Goal: Transaction & Acquisition: Purchase product/service

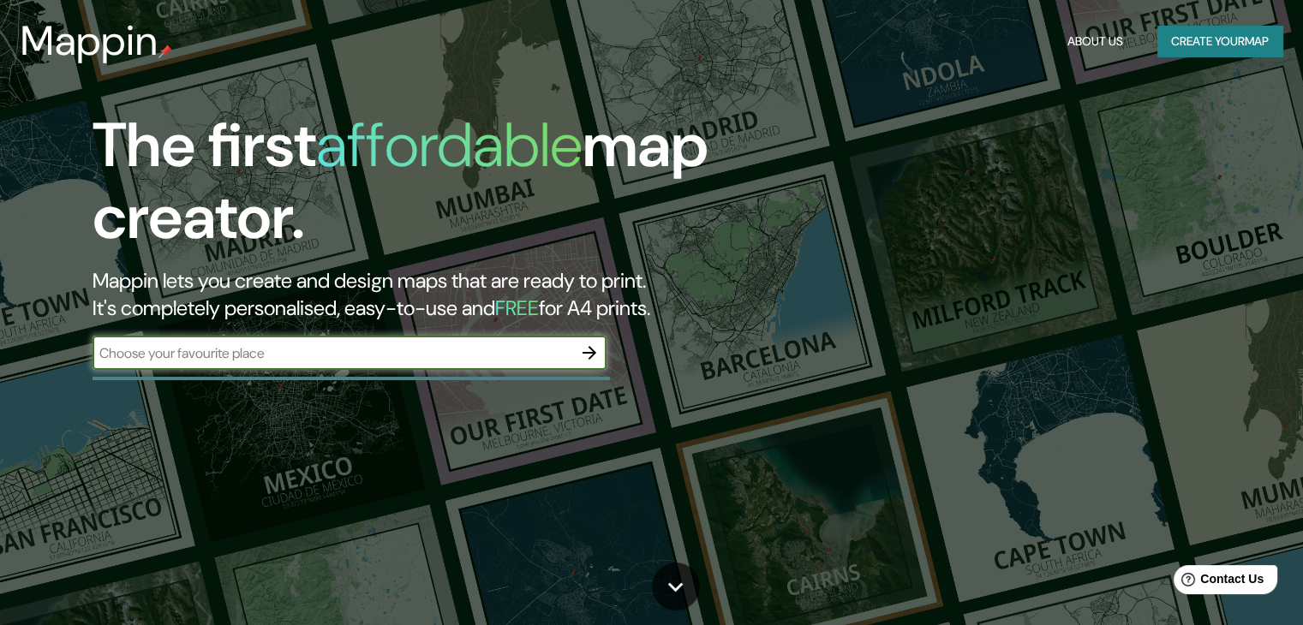
click at [393, 354] on input "text" at bounding box center [333, 353] width 480 height 20
click at [487, 353] on input "text" at bounding box center [333, 353] width 480 height 20
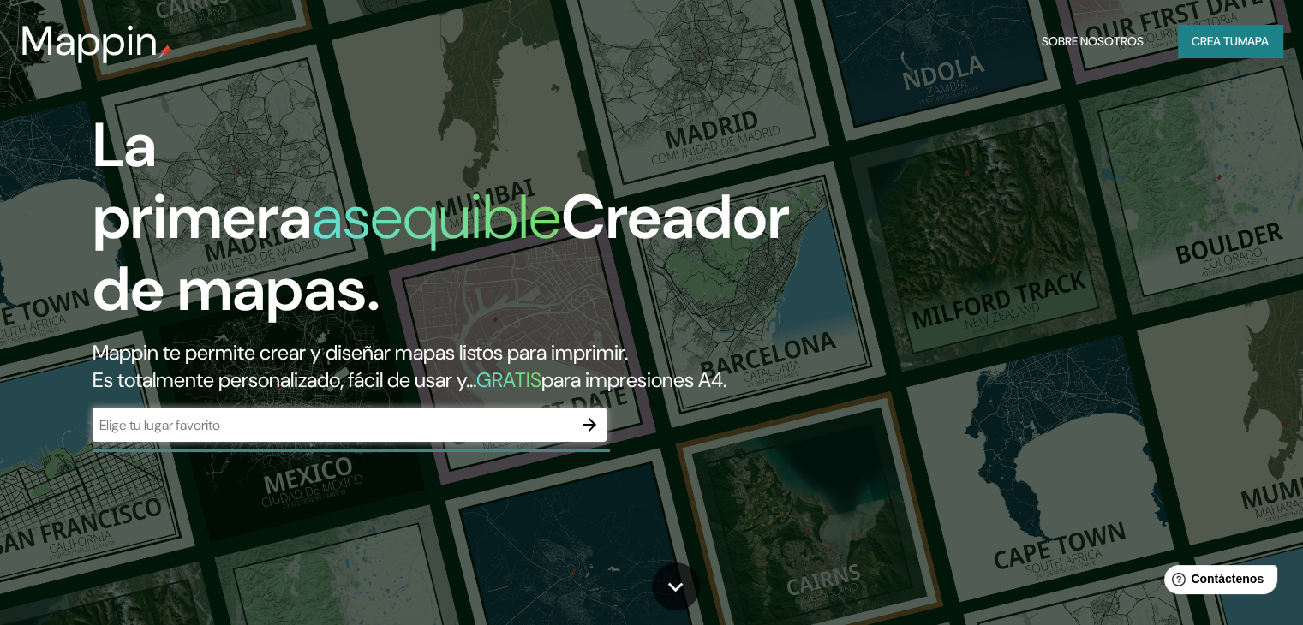
click at [404, 442] on div "​" at bounding box center [350, 425] width 514 height 34
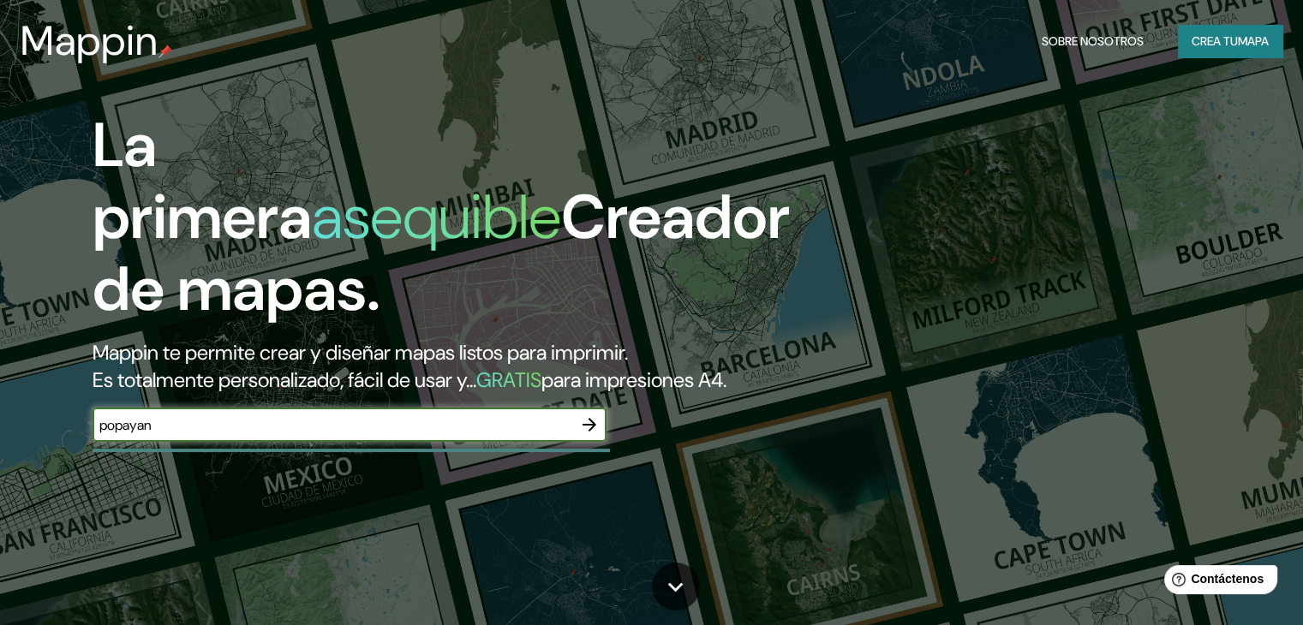
type input "popayan"
click at [583, 435] on icon "button" at bounding box center [589, 425] width 21 height 21
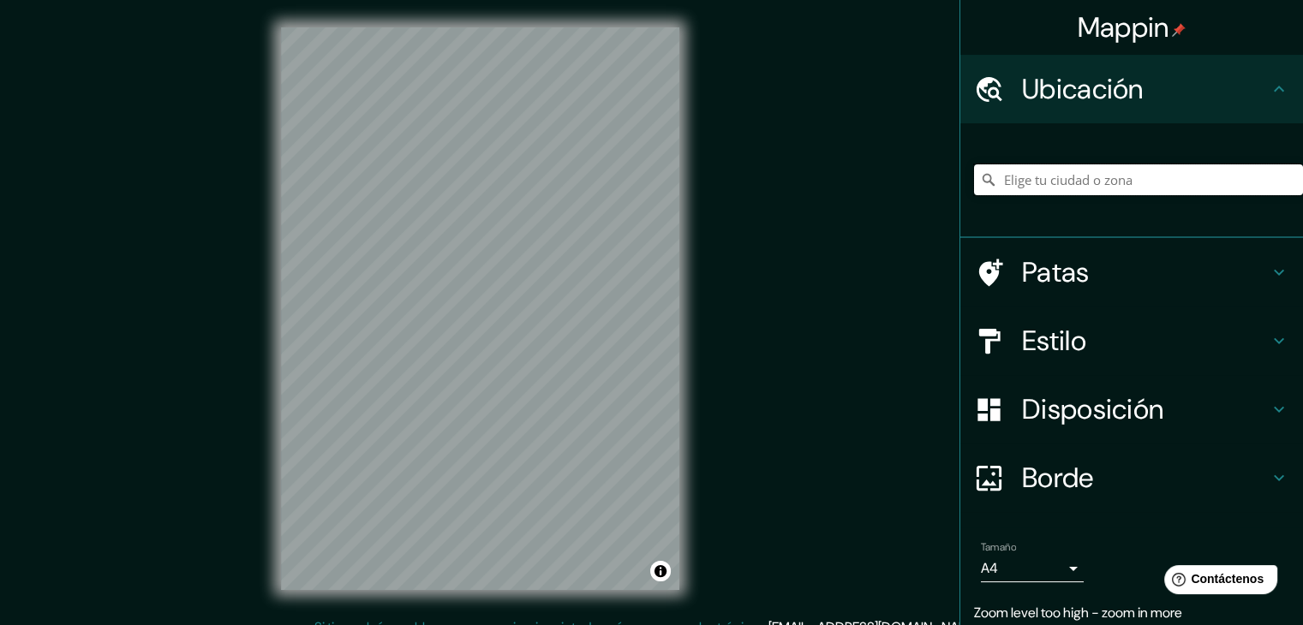
click at [1110, 172] on input "Elige tu ciudad o zona" at bounding box center [1138, 179] width 329 height 31
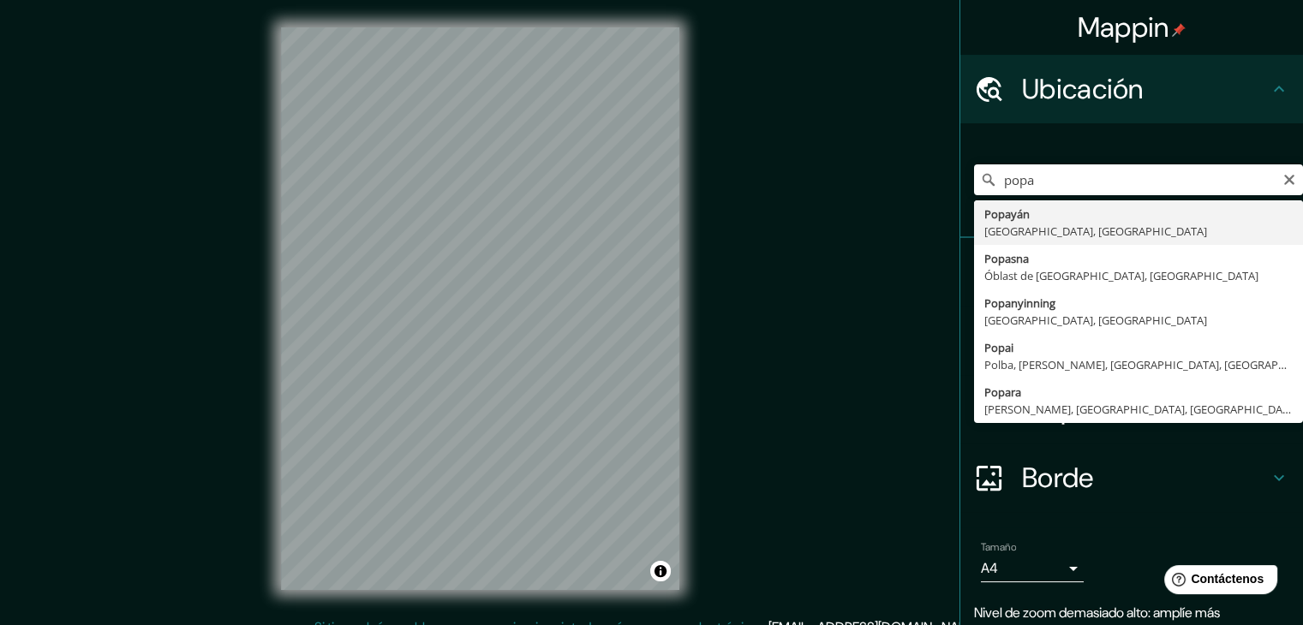
type input "Popayán, Cauca, Colombia"
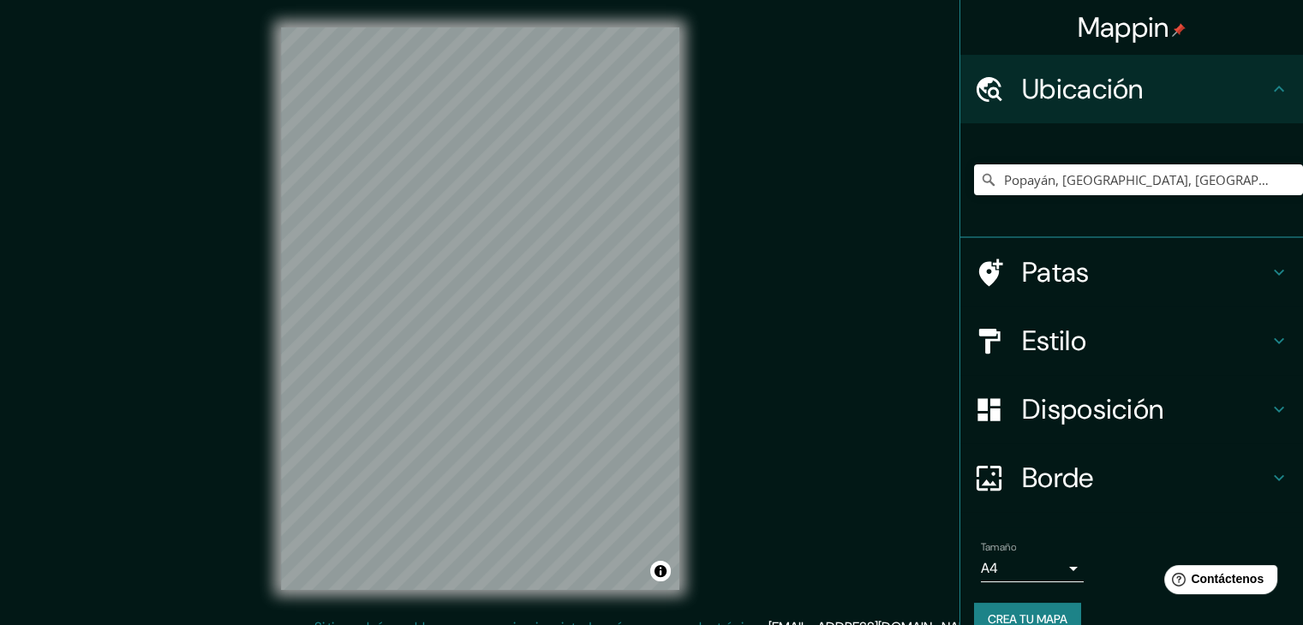
click at [1086, 285] on h4 "Patas" at bounding box center [1145, 272] width 247 height 34
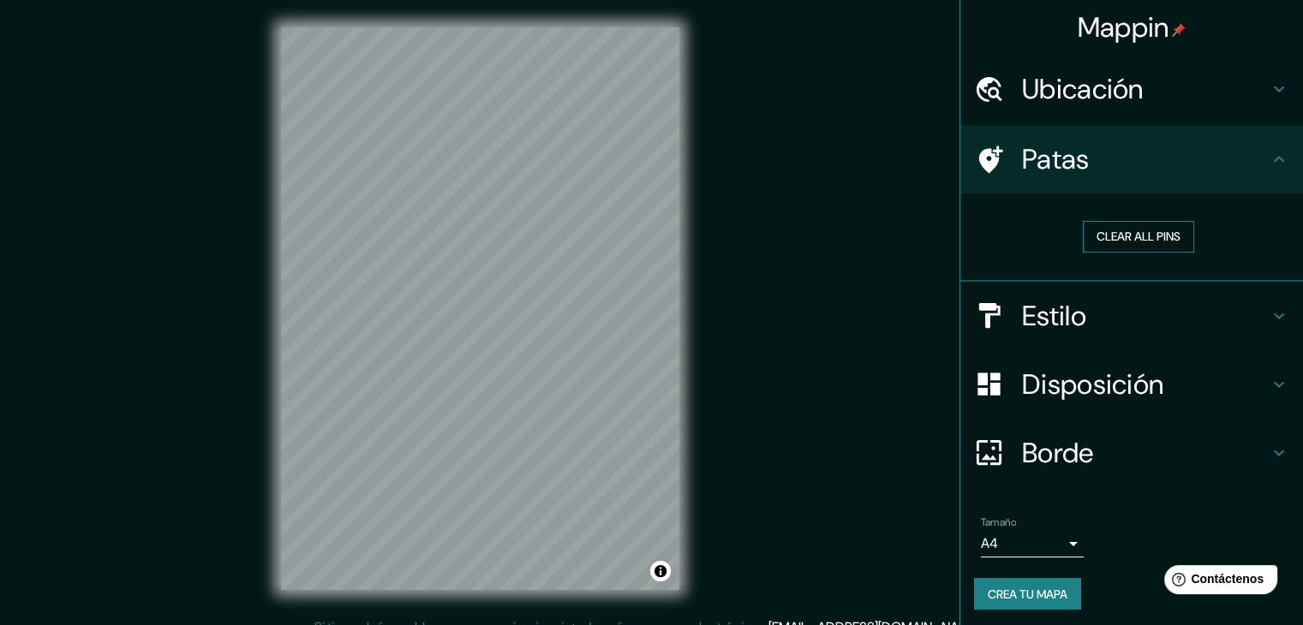
click at [1122, 236] on button "Clear all pins" at bounding box center [1138, 237] width 111 height 32
click at [1024, 228] on div "Clear all pins" at bounding box center [1139, 237] width 302 height 32
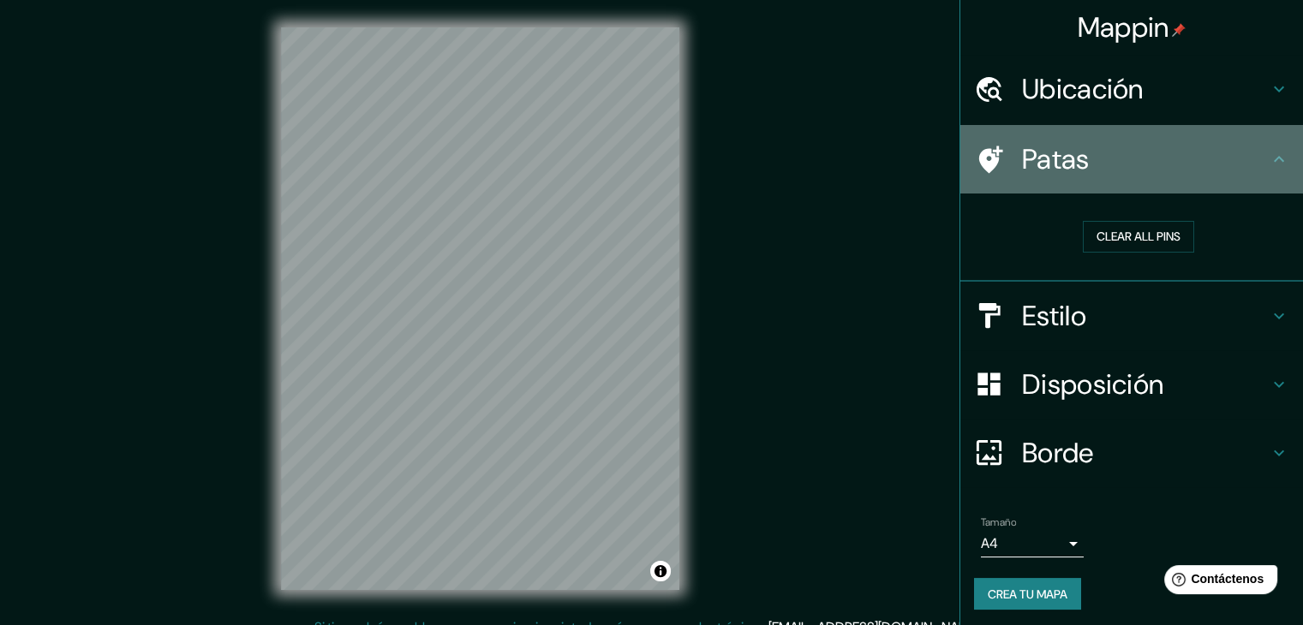
click at [1273, 152] on icon at bounding box center [1279, 159] width 21 height 21
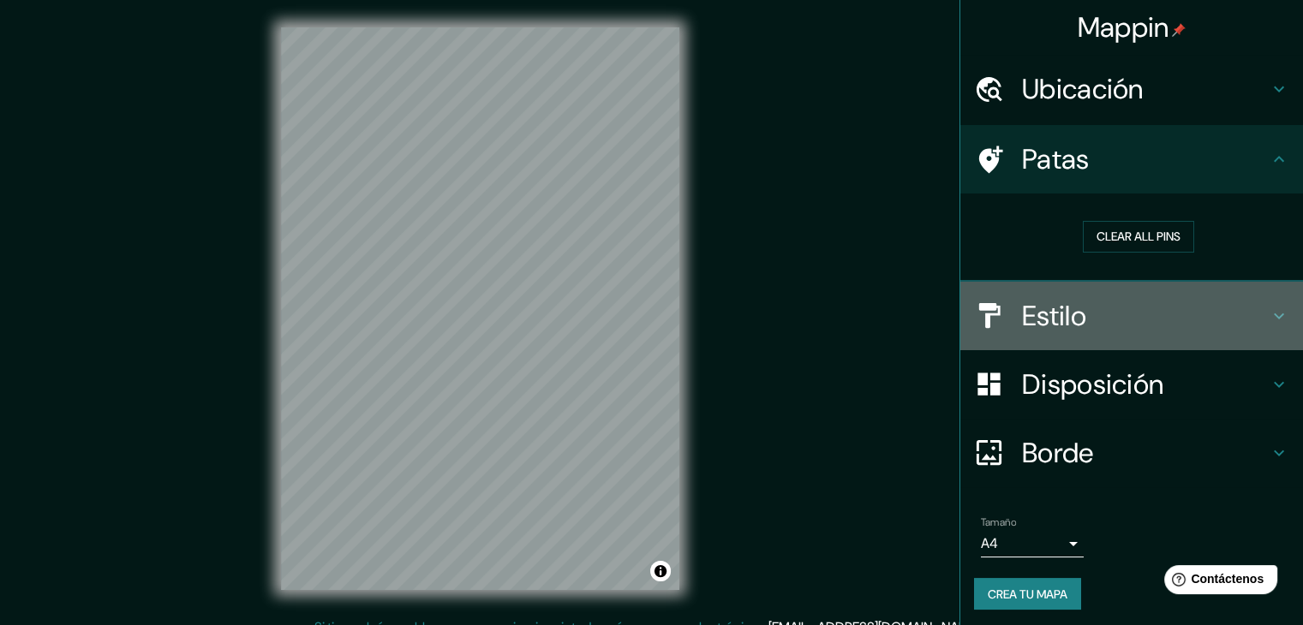
click at [1219, 316] on h4 "Estilo" at bounding box center [1145, 316] width 247 height 34
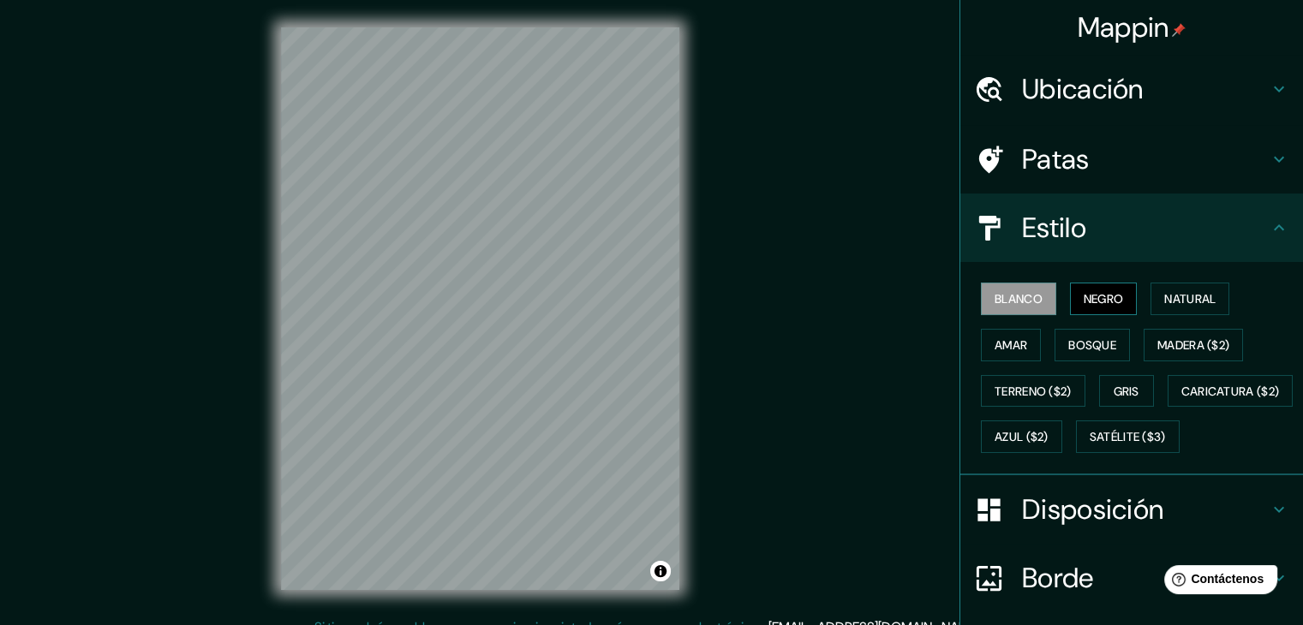
click at [1084, 295] on font "Negro" at bounding box center [1104, 298] width 40 height 15
click at [1175, 292] on font "Natural" at bounding box center [1189, 298] width 51 height 15
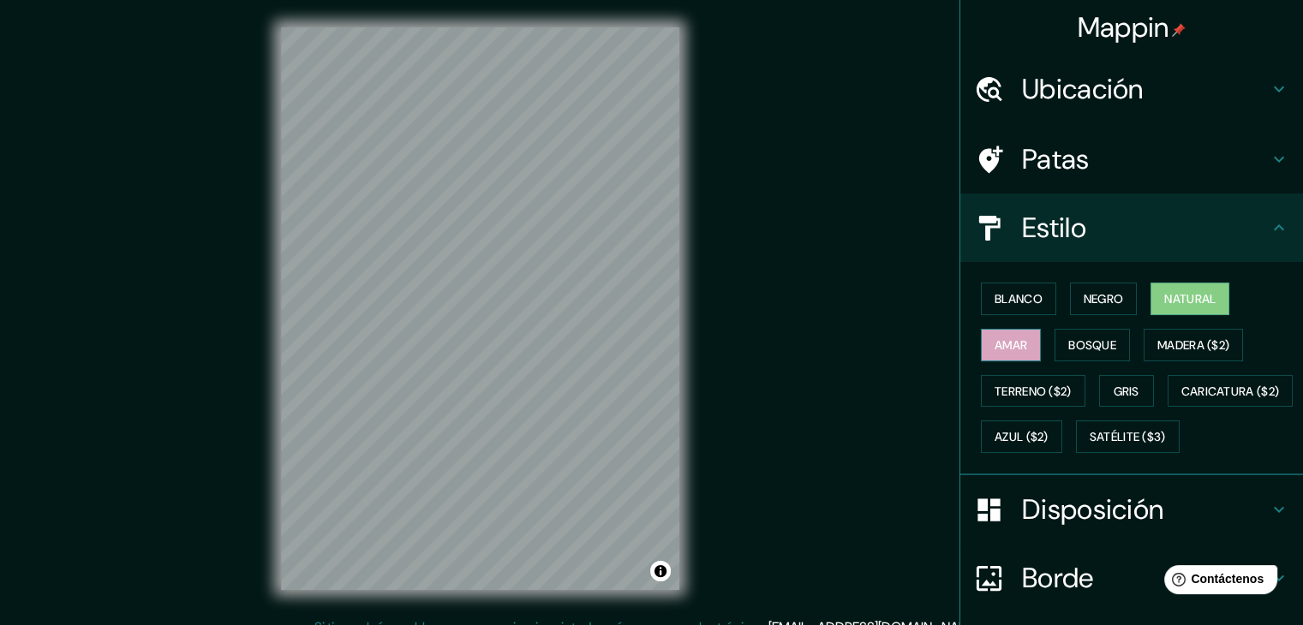
click at [1014, 343] on font "Amar" at bounding box center [1010, 344] width 33 height 15
click at [1068, 343] on font "Bosque" at bounding box center [1092, 344] width 48 height 15
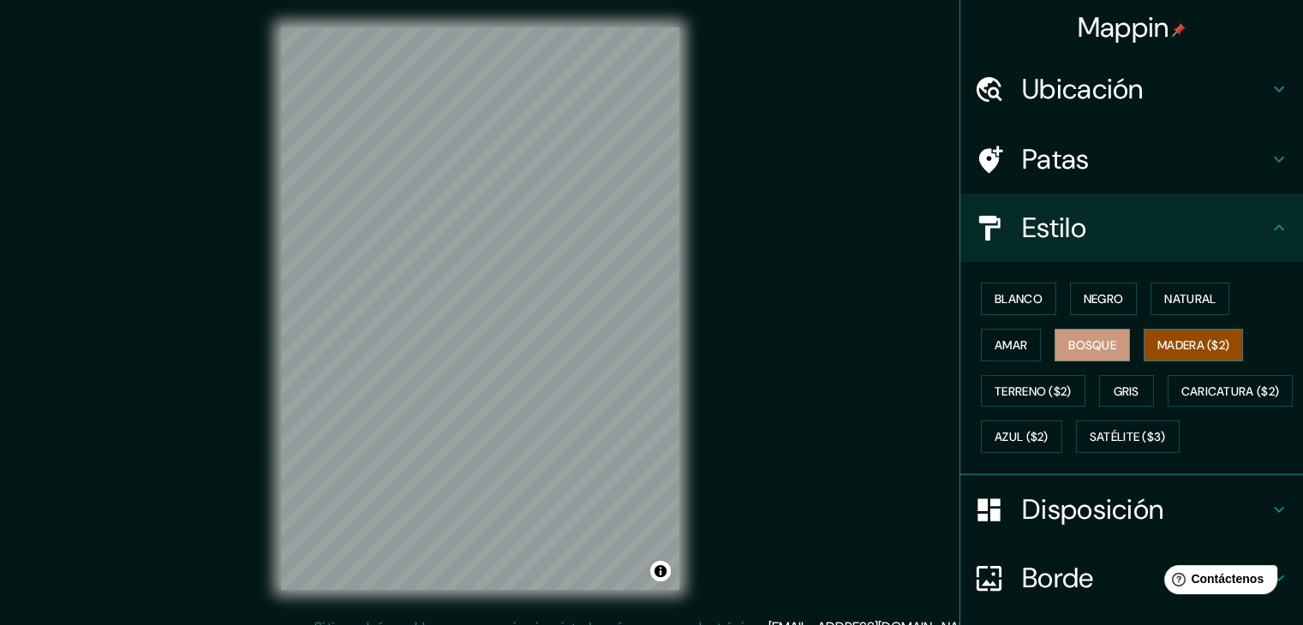
click at [1191, 342] on font "Madera ($2)" at bounding box center [1193, 344] width 72 height 15
click at [1021, 391] on font "Terreno ($2)" at bounding box center [1032, 391] width 77 height 15
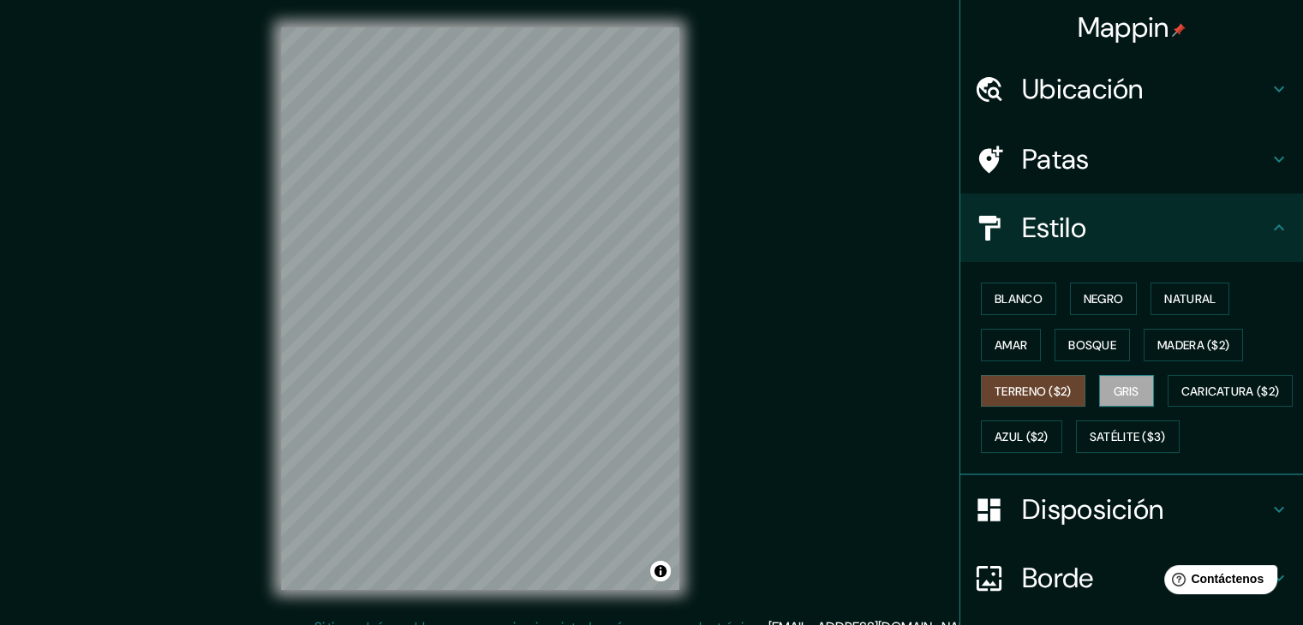
click at [1114, 384] on font "Gris" at bounding box center [1127, 391] width 26 height 15
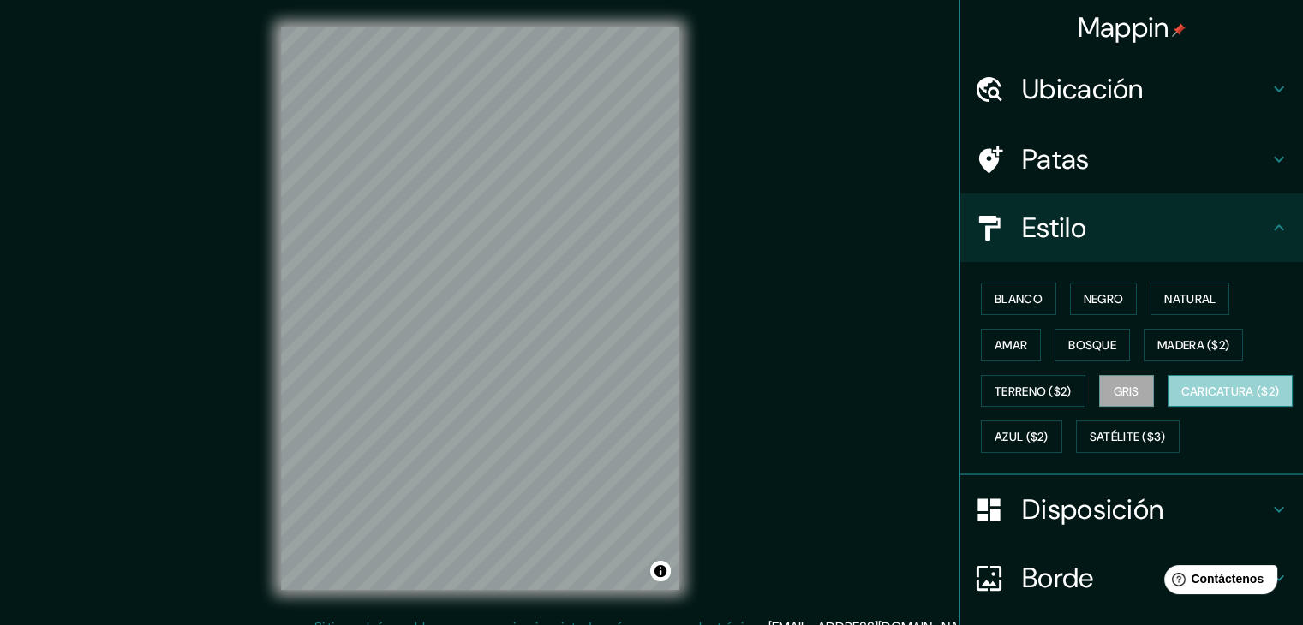
click at [1181, 399] on font "Caricatura ($2)" at bounding box center [1230, 391] width 99 height 15
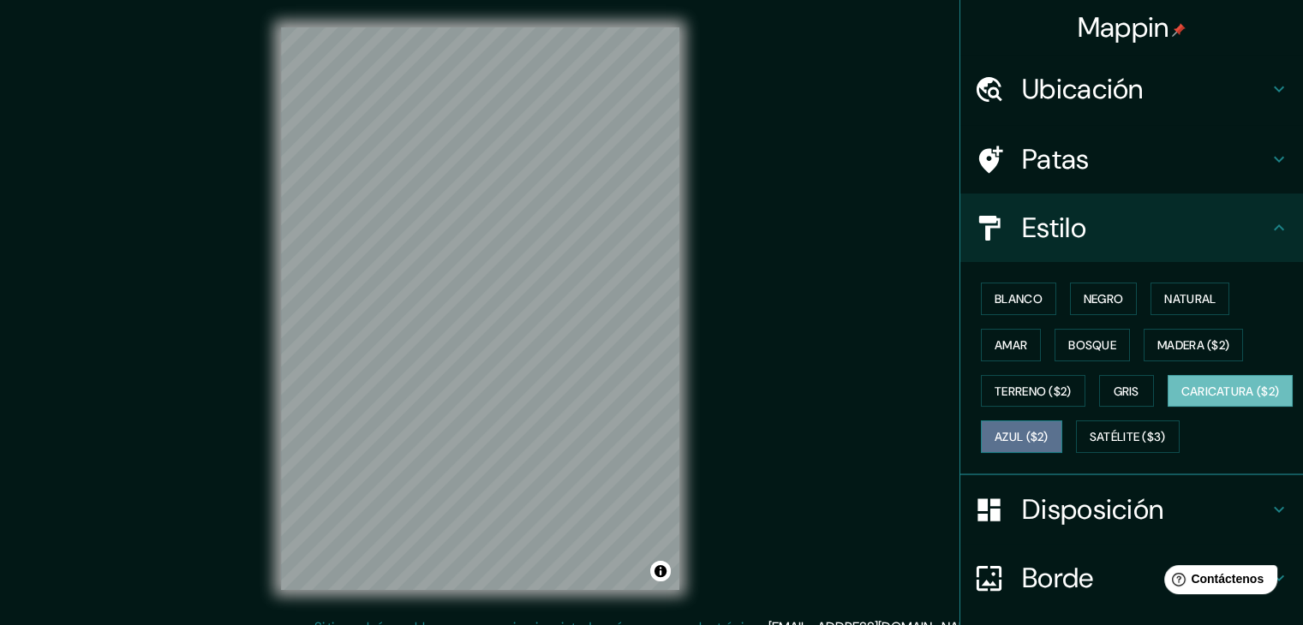
click at [1048, 433] on font "Azul ($2)" at bounding box center [1021, 437] width 54 height 15
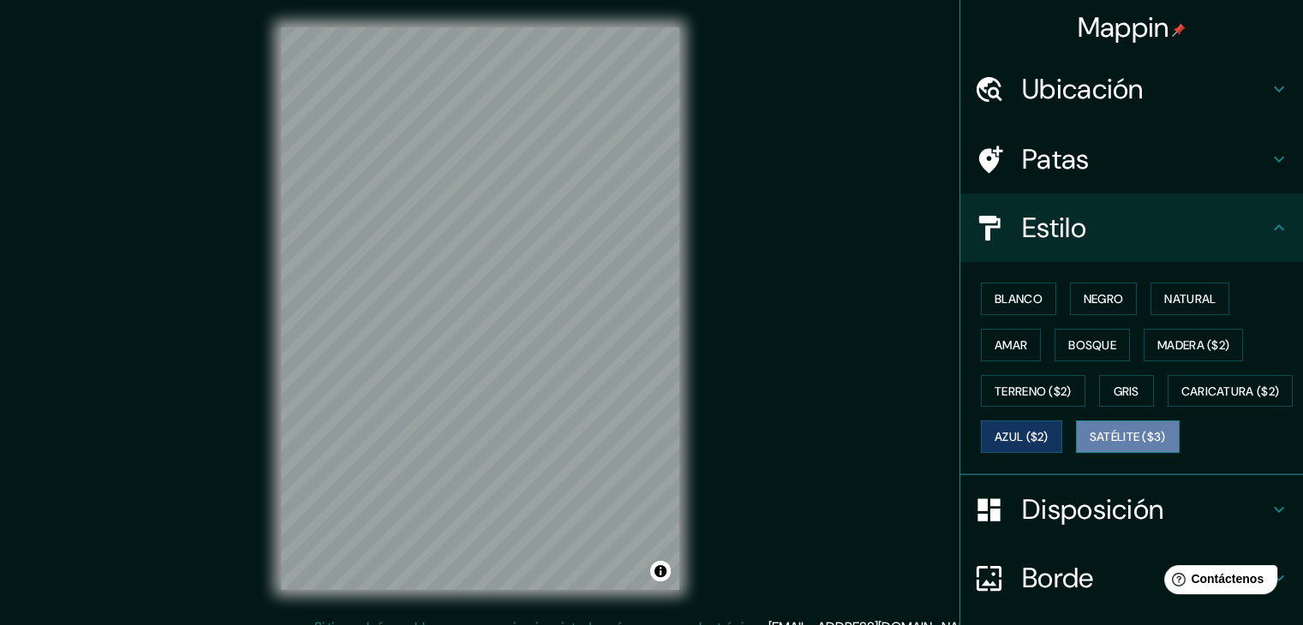
click at [1090, 445] on font "Satélite ($3)" at bounding box center [1128, 437] width 76 height 15
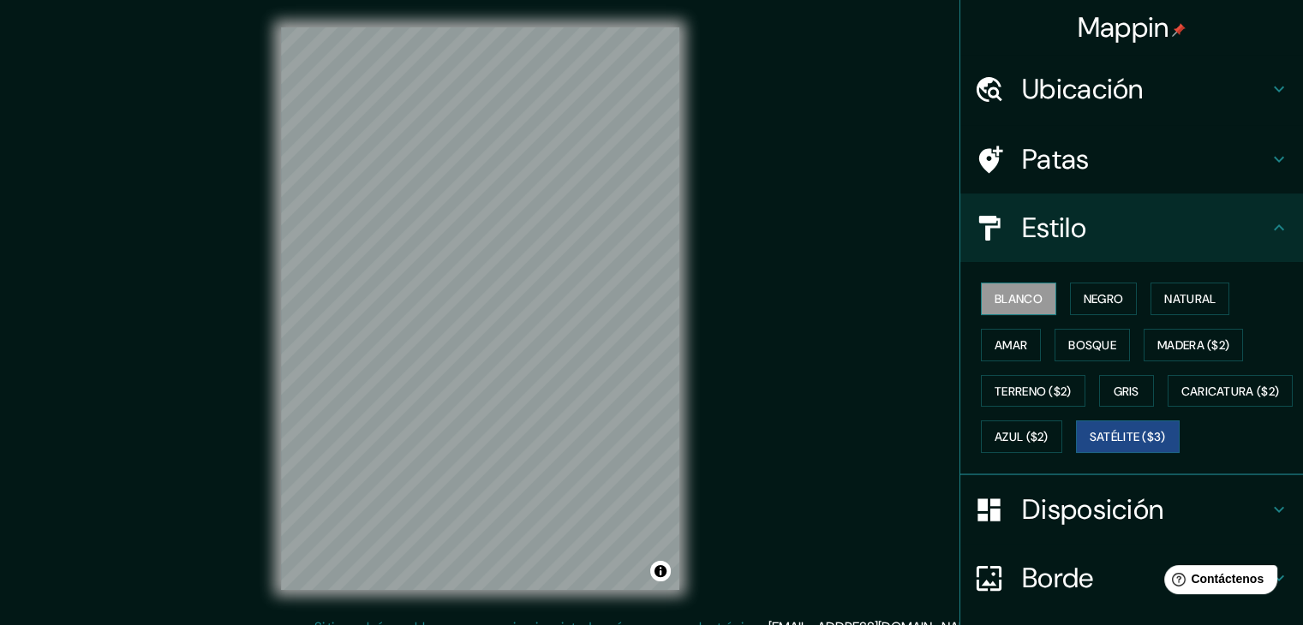
click at [994, 296] on font "Blanco" at bounding box center [1018, 298] width 48 height 15
click at [1090, 448] on font "Satélite ($3)" at bounding box center [1128, 437] width 76 height 22
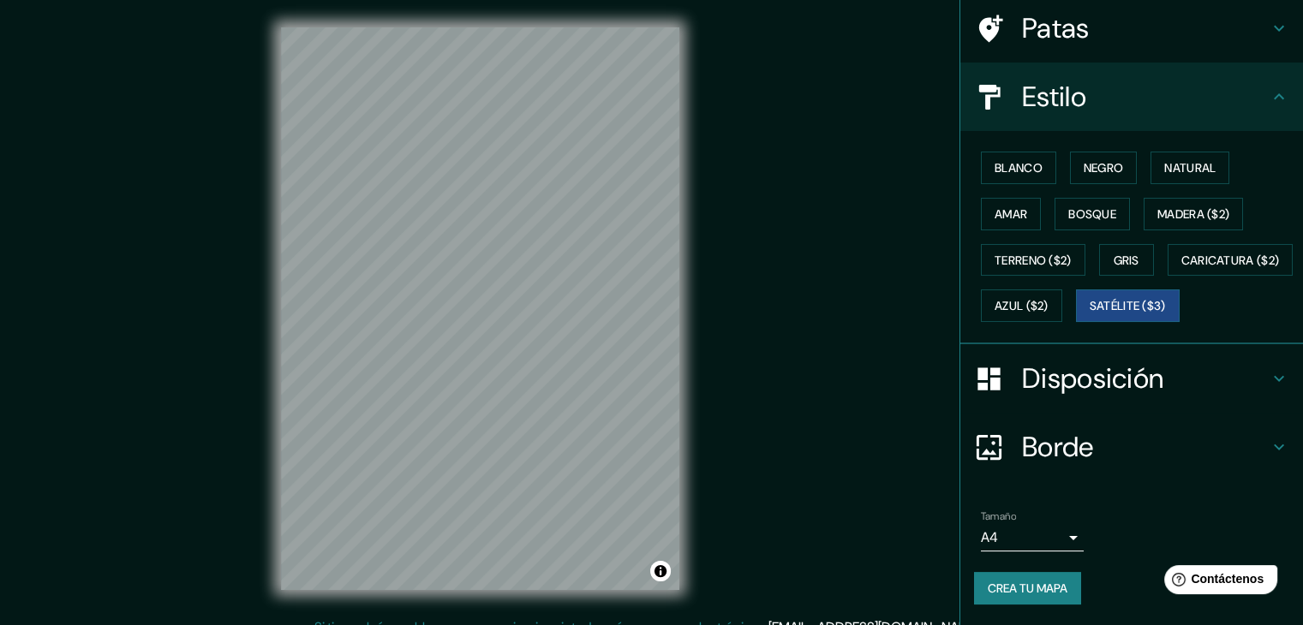
scroll to position [171, 0]
click at [1000, 160] on font "Blanco" at bounding box center [1018, 167] width 48 height 15
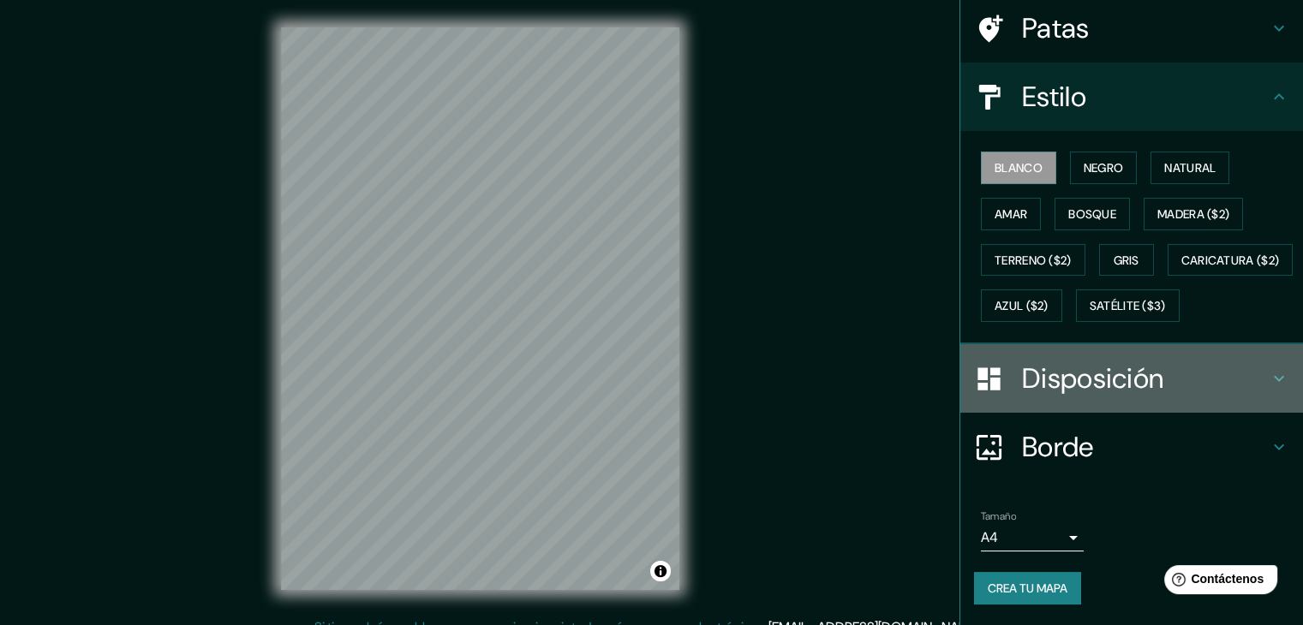
click at [1038, 385] on font "Disposición" at bounding box center [1092, 379] width 141 height 36
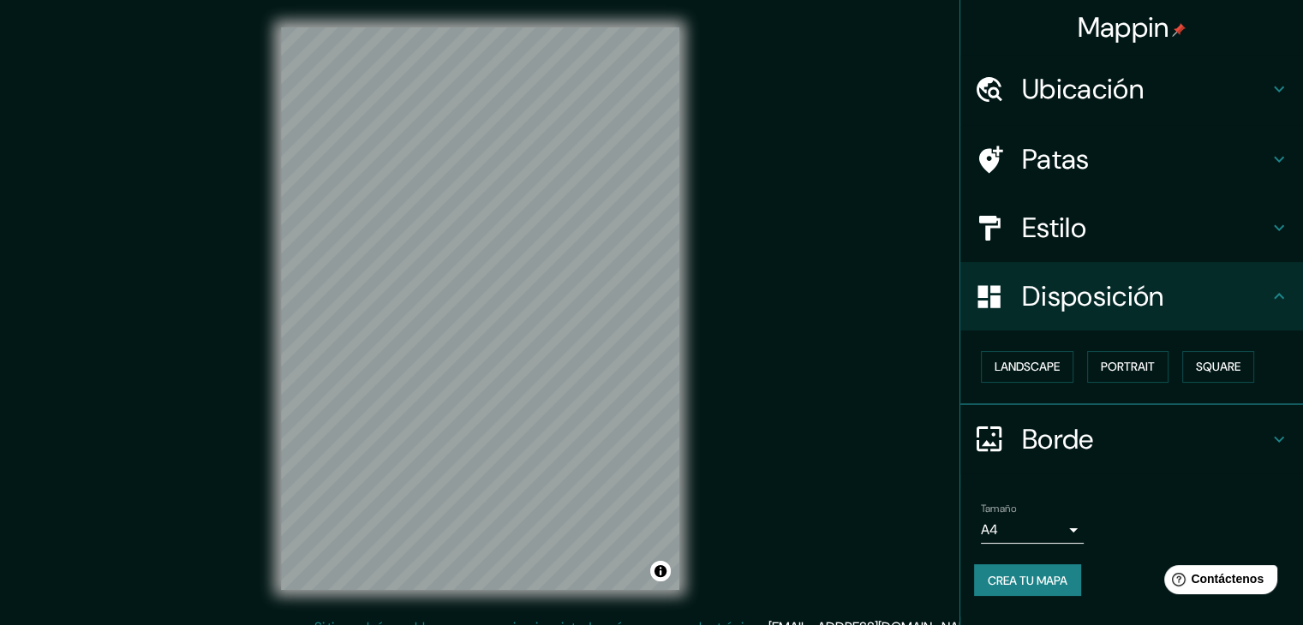
scroll to position [0, 0]
click at [1120, 366] on font "Retrato" at bounding box center [1103, 367] width 50 height 15
click at [1018, 367] on font "Paisaje" at bounding box center [1015, 367] width 43 height 15
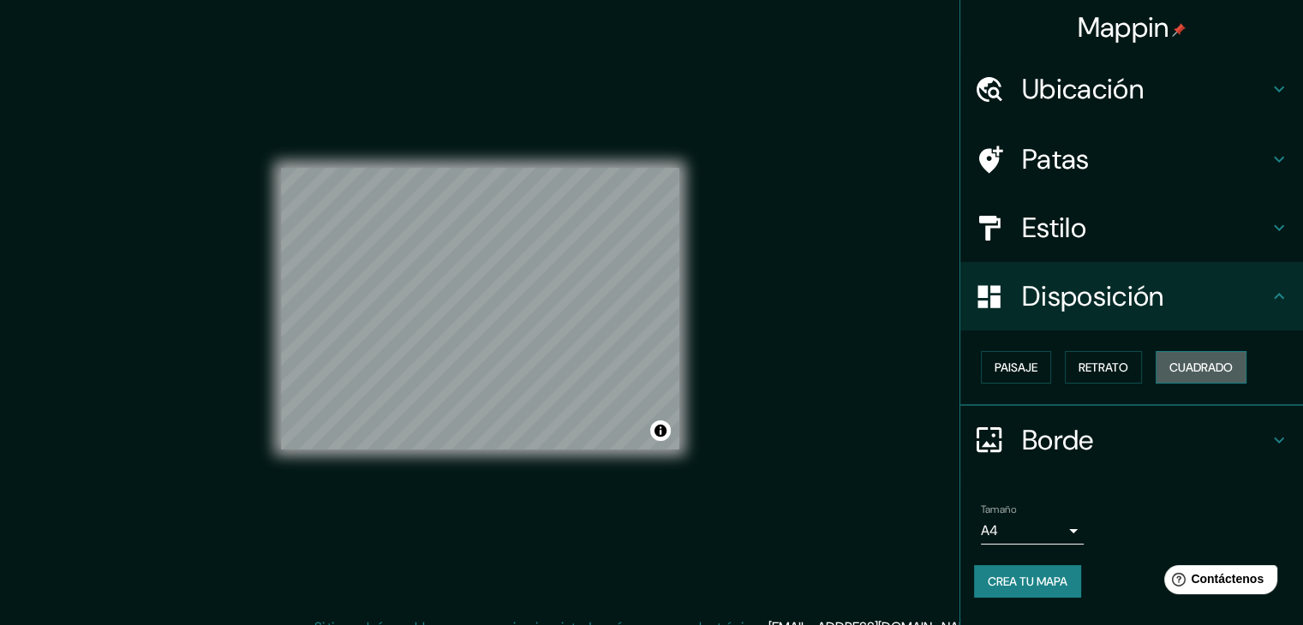
click at [1203, 366] on font "Cuadrado" at bounding box center [1200, 367] width 63 height 15
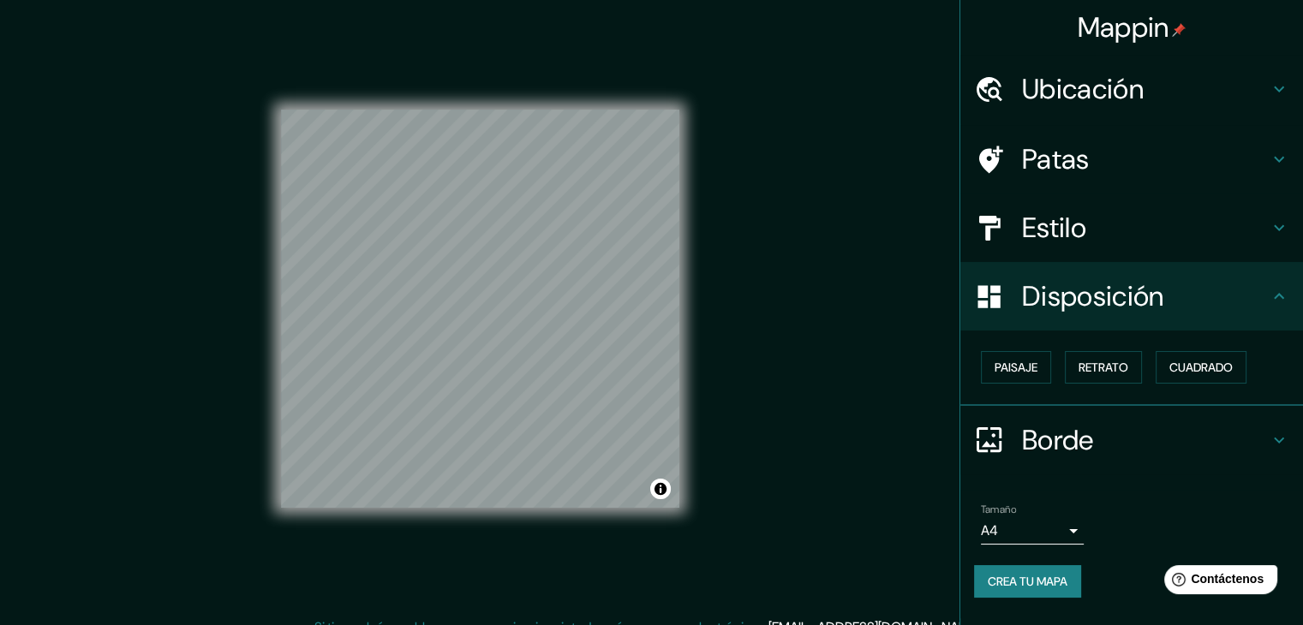
click at [740, 367] on div "Mappin Ubicación Popayán, Cauca, Colombia Patas Estilo Disposición Paisaje Retr…" at bounding box center [651, 322] width 1303 height 645
click at [1013, 580] on font "Crea tu mapa" at bounding box center [1028, 581] width 80 height 15
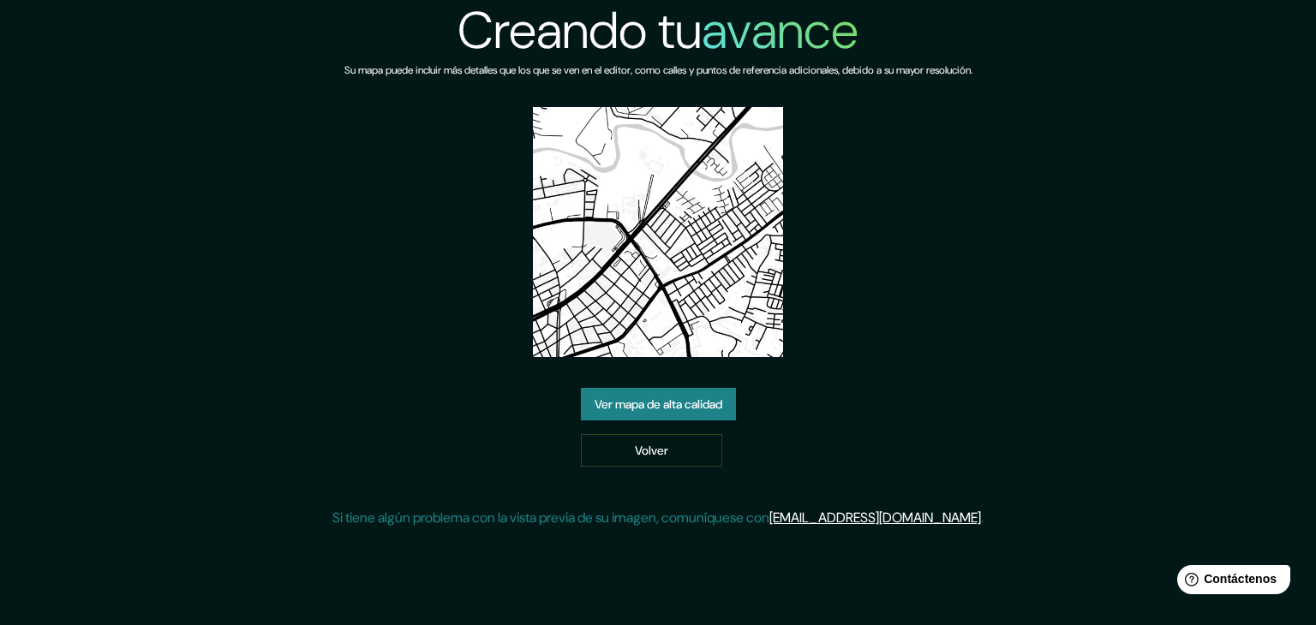
click at [657, 405] on font "Ver mapa de alta calidad" at bounding box center [658, 404] width 128 height 15
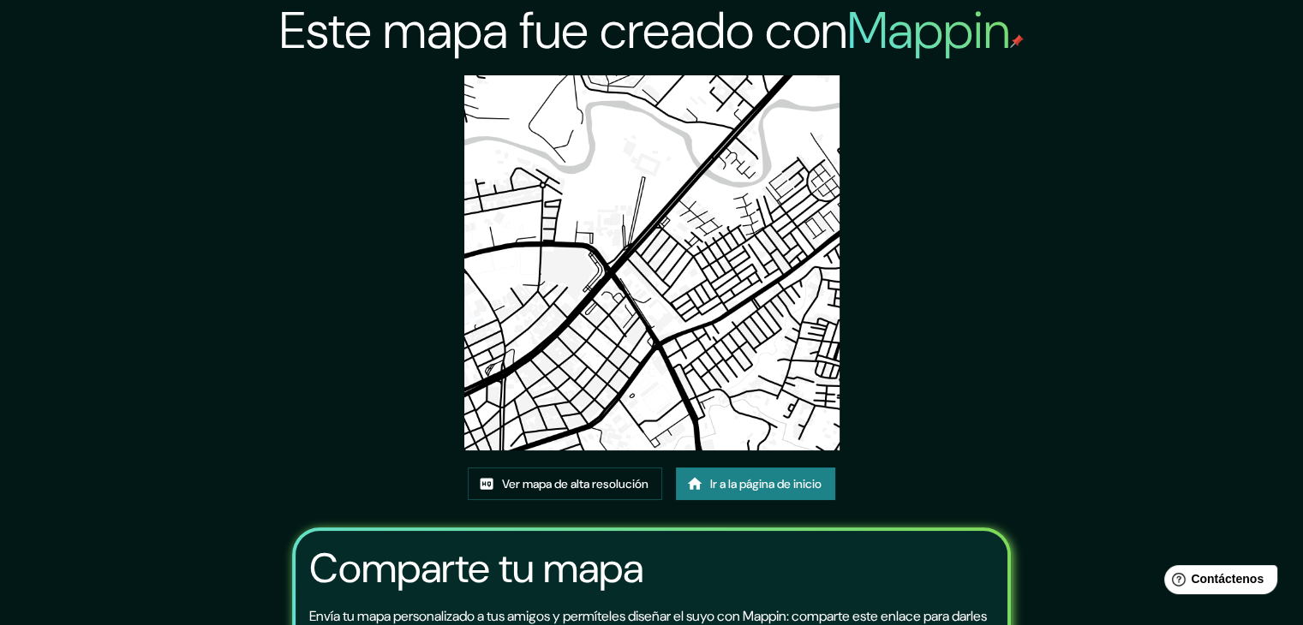
click at [661, 210] on img at bounding box center [651, 262] width 375 height 375
click at [660, 309] on img at bounding box center [651, 262] width 375 height 375
click at [586, 388] on img at bounding box center [651, 262] width 375 height 375
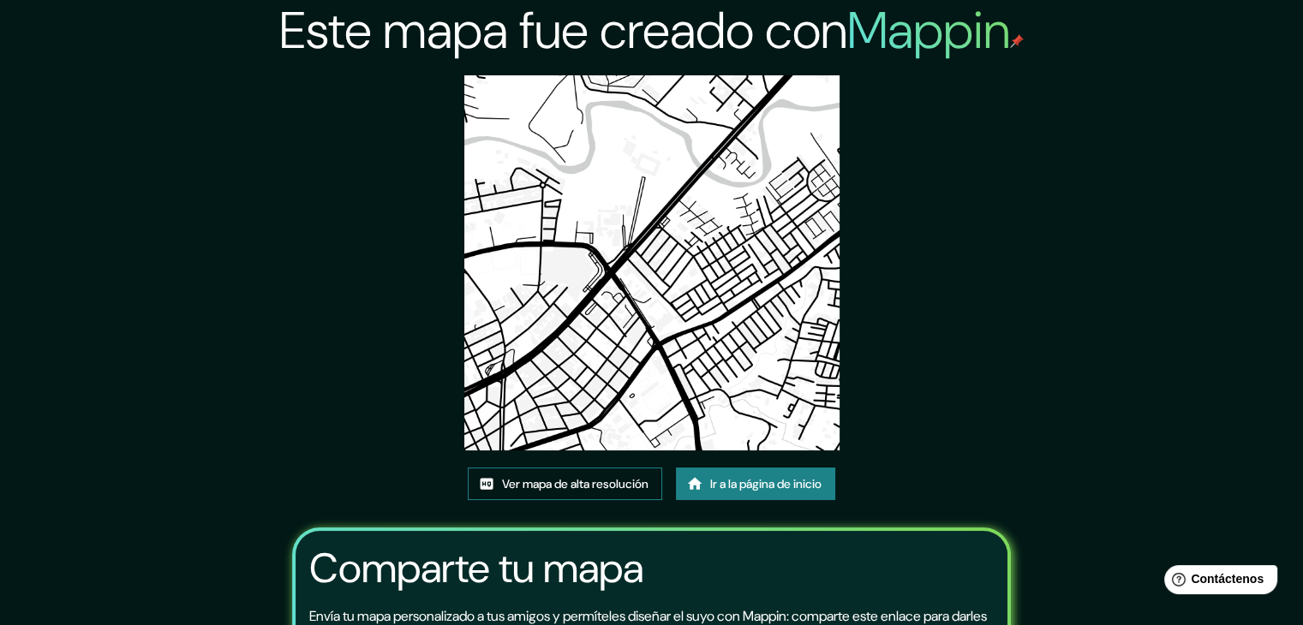
click at [576, 482] on font "Ver mapa de alta resolución" at bounding box center [575, 483] width 146 height 15
